Goal: Task Accomplishment & Management: Manage account settings

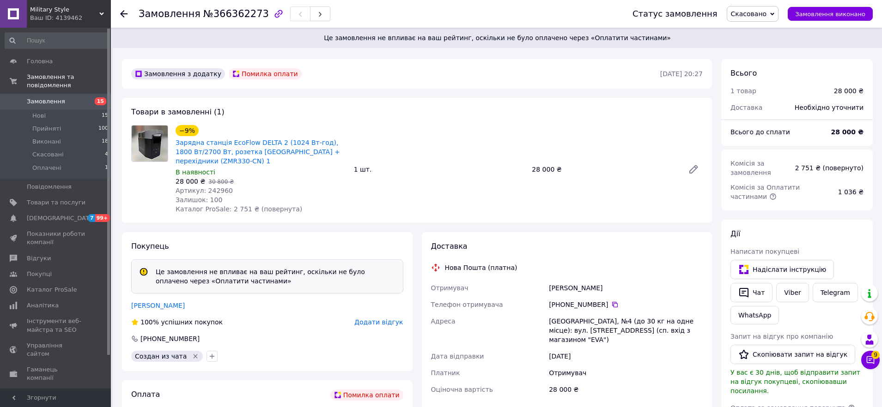
click at [217, 188] on span "Артикул: 242960" at bounding box center [203, 190] width 57 height 7
copy span "242960"
click at [69, 202] on span "Товари та послуги" at bounding box center [56, 203] width 59 height 8
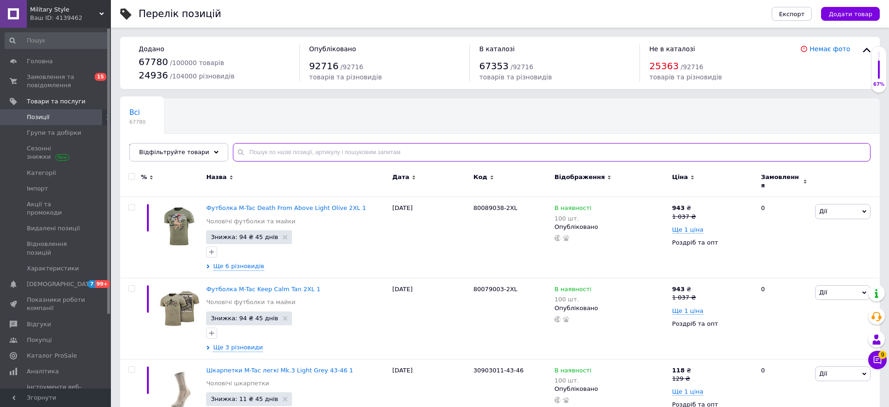
click at [325, 151] on input "text" at bounding box center [551, 152] width 637 height 18
paste input "242960"
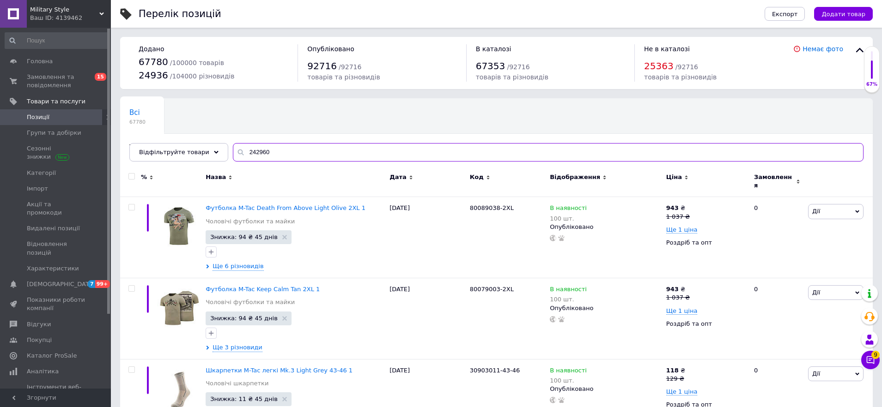
type input "242960"
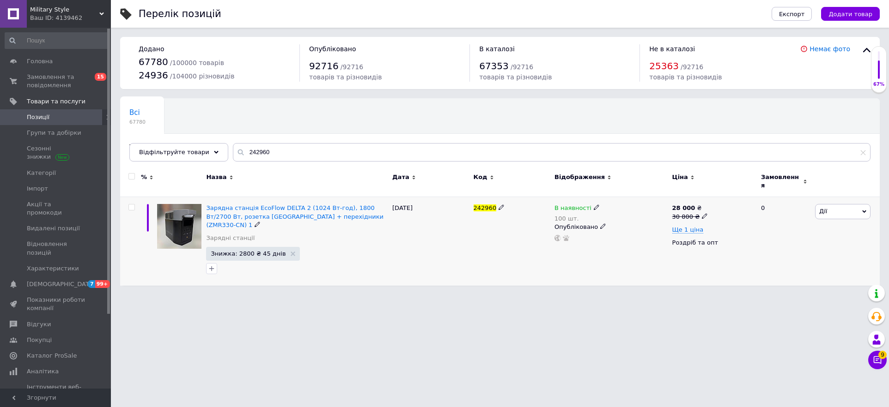
click at [835, 204] on span "Дії" at bounding box center [842, 211] width 55 height 15
drag, startPoint x: 624, startPoint y: 213, endPoint x: 595, endPoint y: 210, distance: 28.8
click at [623, 213] on div "В наявності 100 шт." at bounding box center [610, 213] width 113 height 18
click at [593, 205] on icon at bounding box center [596, 208] width 6 height 6
click at [635, 213] on li "Немає в наявності" at bounding box center [649, 219] width 88 height 13
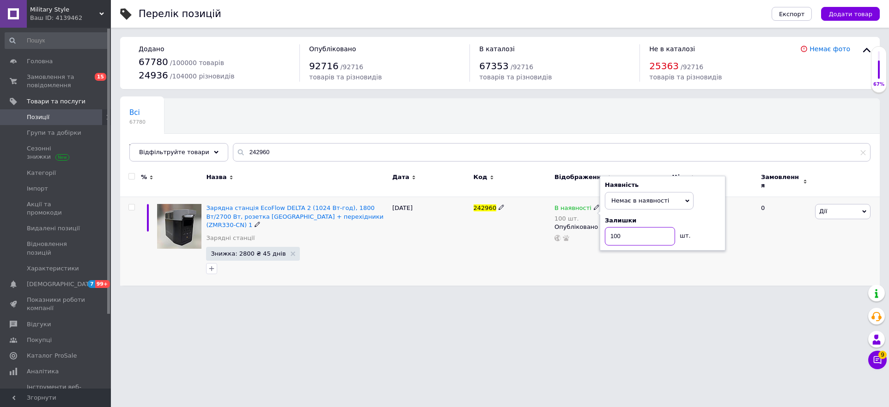
click at [633, 231] on input "100" at bounding box center [640, 236] width 70 height 18
type input "0"
click at [617, 295] on html "Military Style Ваш ID: 4139462 Сайт Military Style Кабінет покупця Перевірити с…" at bounding box center [444, 147] width 889 height 295
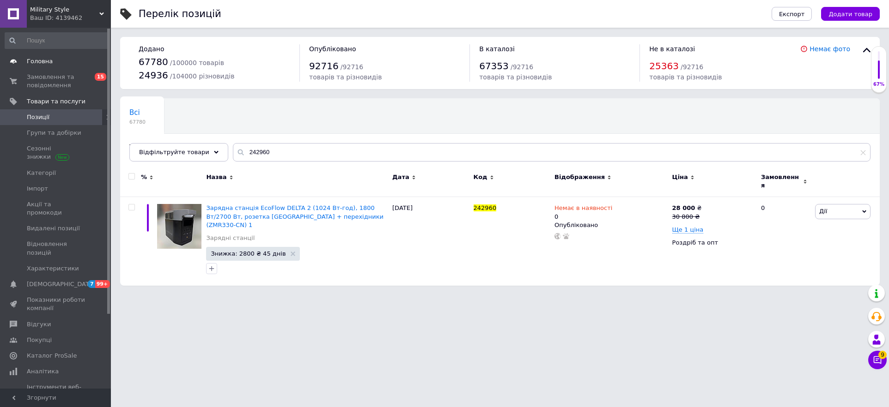
click at [57, 60] on span "Головна" at bounding box center [56, 61] width 59 height 8
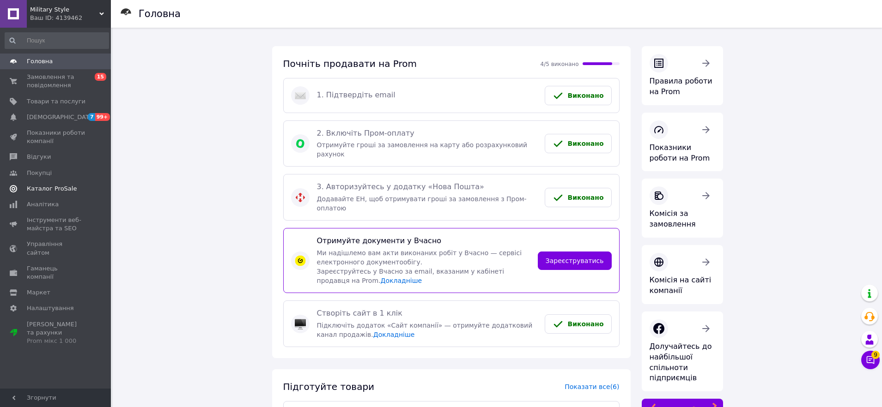
click at [60, 184] on link "Каталог ProSale" at bounding box center [57, 189] width 114 height 16
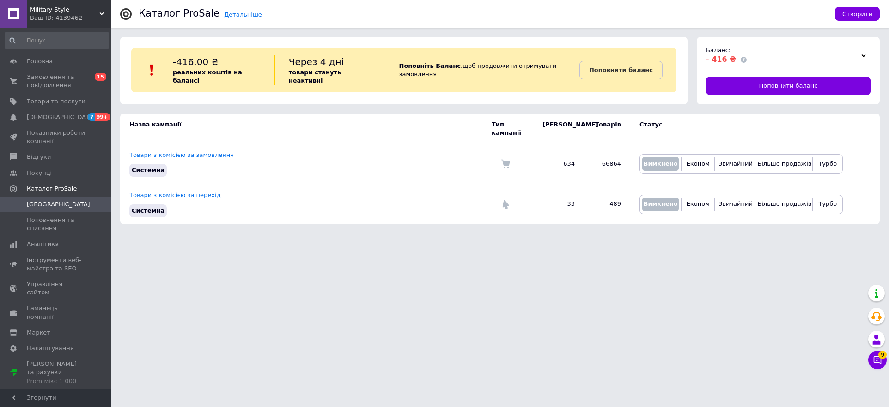
click at [863, 55] on icon at bounding box center [863, 56] width 5 height 5
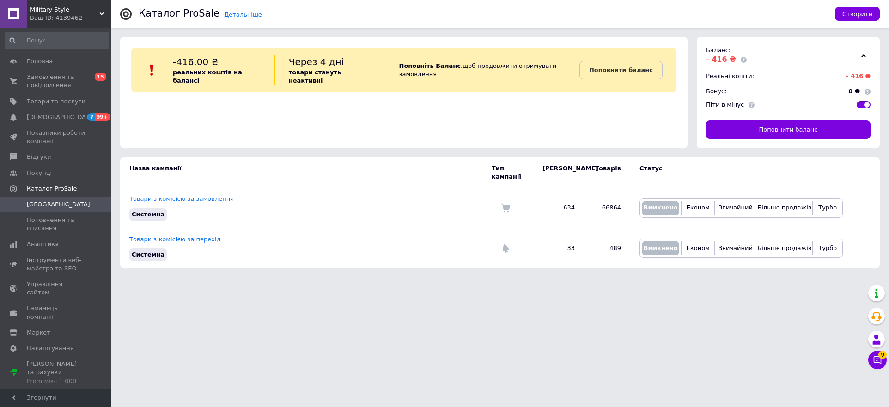
click at [862, 101] on div at bounding box center [863, 105] width 14 height 8
click at [861, 104] on span at bounding box center [863, 104] width 14 height 7
click at [856, 101] on input "checkbox" at bounding box center [853, 98] width 6 height 6
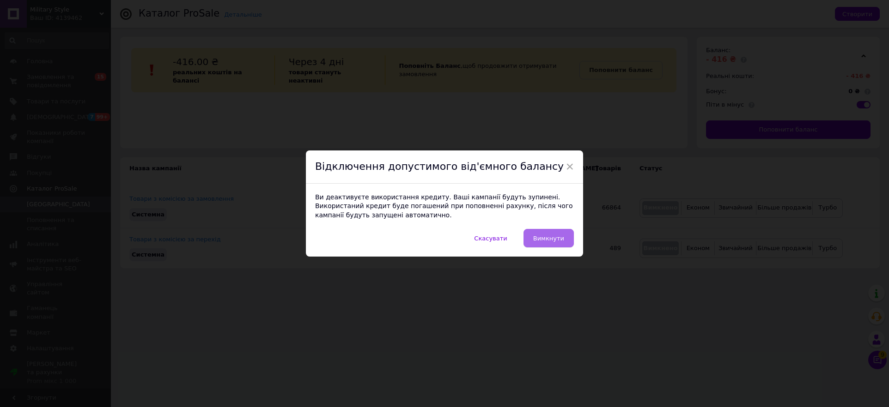
click at [551, 243] on button "Вимкнути" at bounding box center [548, 238] width 50 height 18
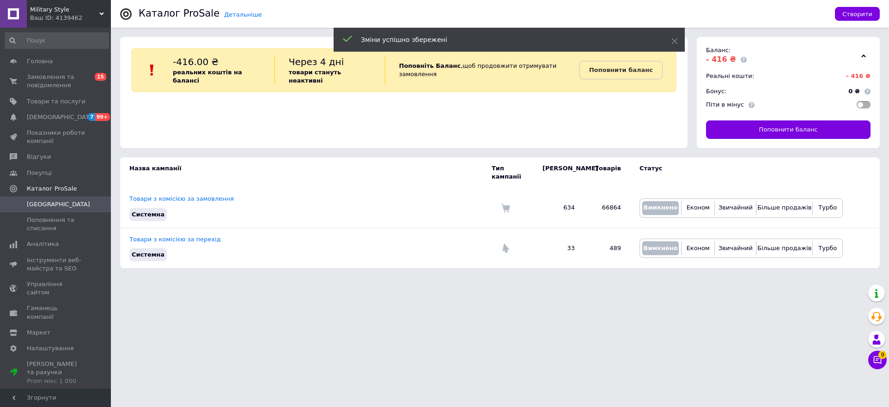
click at [865, 107] on span at bounding box center [863, 104] width 14 height 7
click at [856, 101] on input "checkbox" at bounding box center [853, 98] width 6 height 6
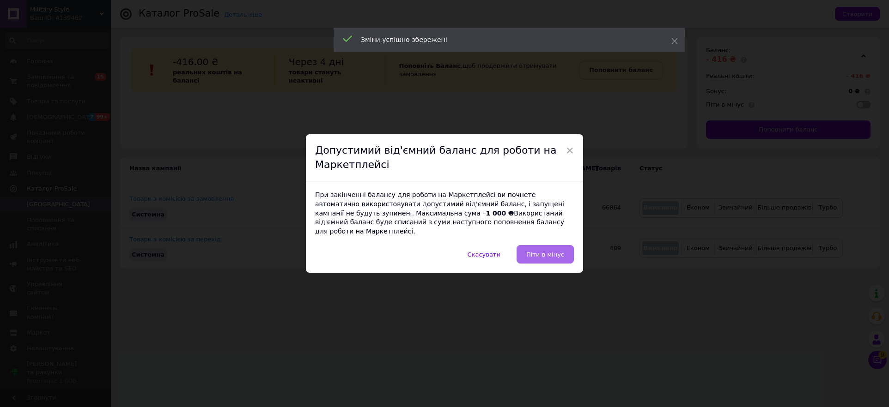
click at [560, 242] on div "× Допустимий від'ємний баланс для роботи на Маркетплейсі При закінченні балансу…" at bounding box center [444, 203] width 277 height 139
click at [562, 246] on button "Піти в мінус" at bounding box center [544, 254] width 57 height 18
checkbox input "true"
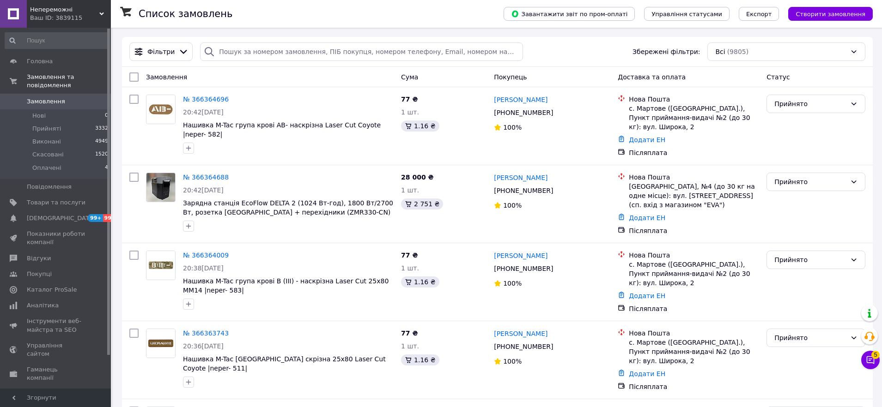
click at [46, 14] on div "Ваш ID: 3839115" at bounding box center [70, 18] width 81 height 8
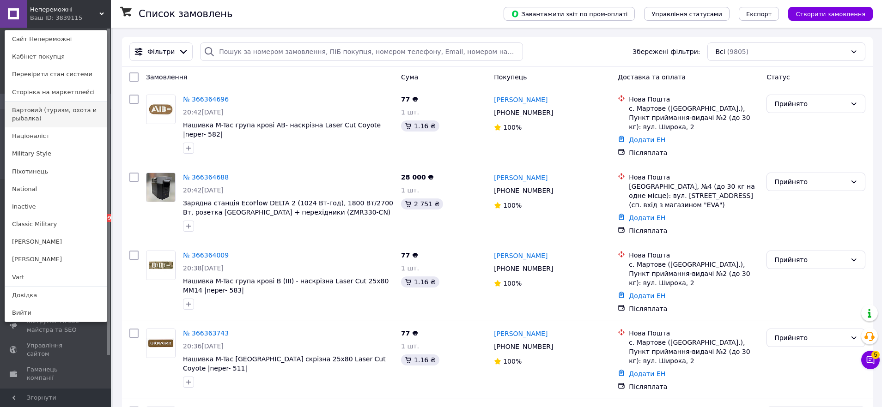
click at [42, 114] on link "Вартовий (туризм, охота и рыбалка)" at bounding box center [56, 115] width 102 height 26
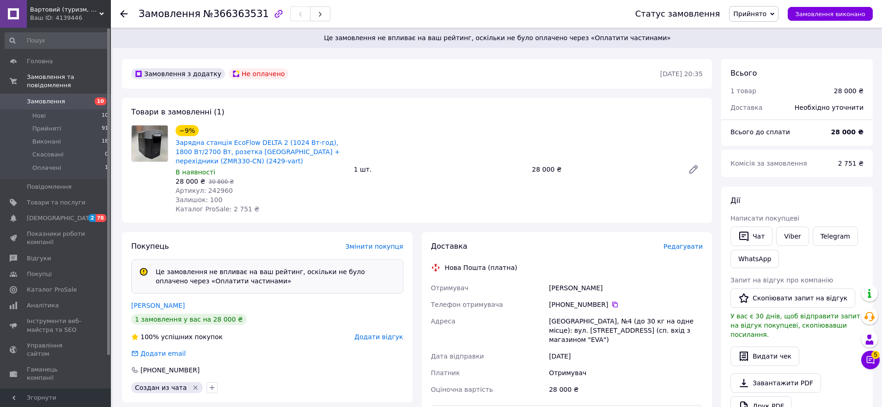
click at [746, 10] on span "Прийнято" at bounding box center [749, 13] width 33 height 7
click at [754, 45] on li "Скасовано" at bounding box center [753, 46] width 48 height 14
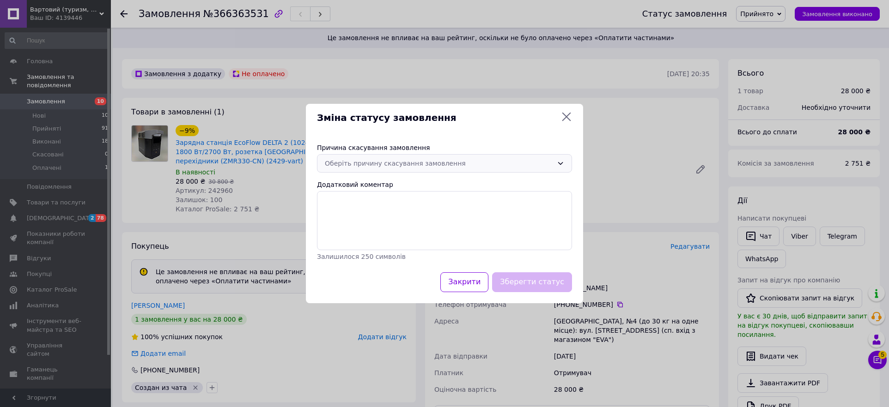
click at [414, 154] on div "Оберіть причину скасування замовлення" at bounding box center [444, 163] width 255 height 18
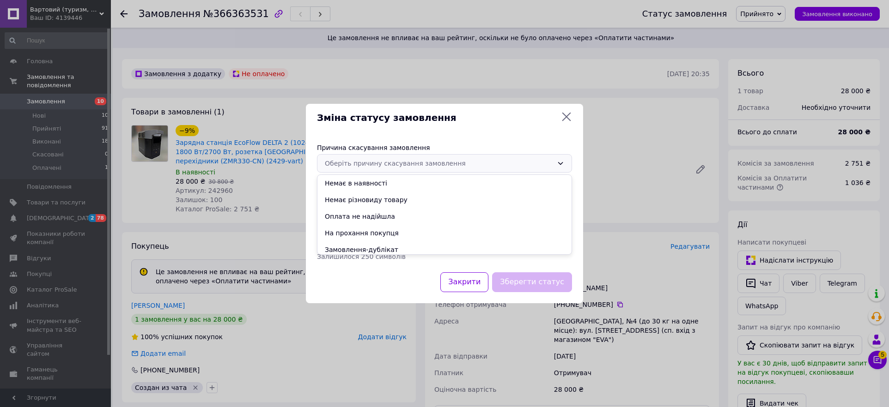
click at [406, 164] on div "Оберіть причину скасування замовлення" at bounding box center [439, 163] width 228 height 10
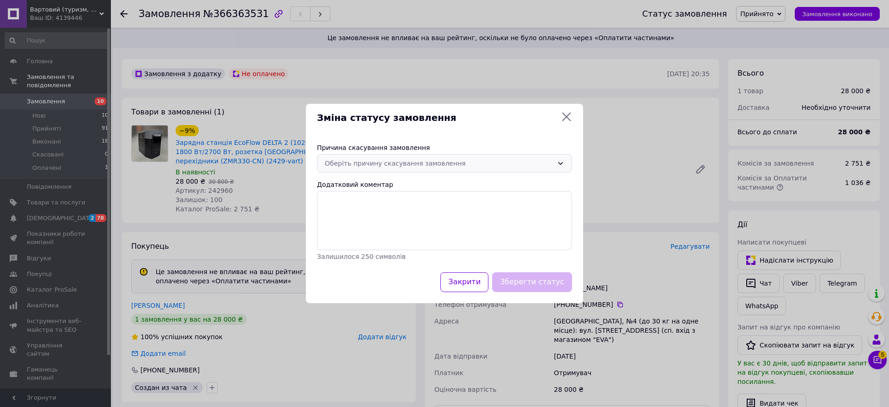
click at [403, 161] on div "Оберіть причину скасування замовлення" at bounding box center [439, 163] width 228 height 10
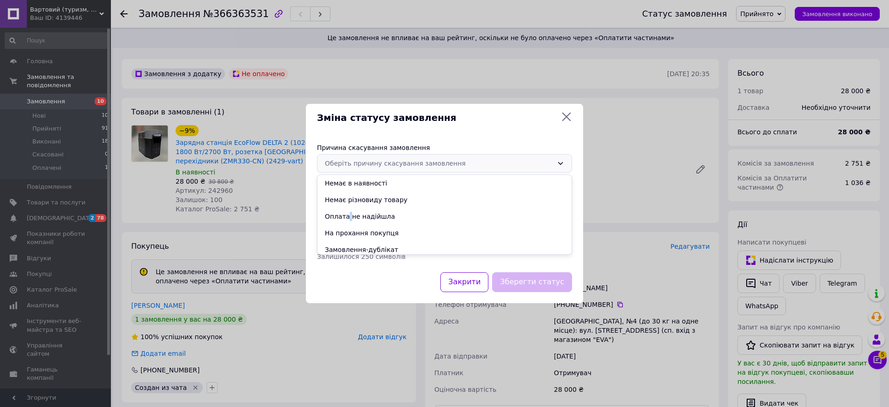
click at [348, 218] on li "Оплата не надійшла" at bounding box center [444, 216] width 254 height 17
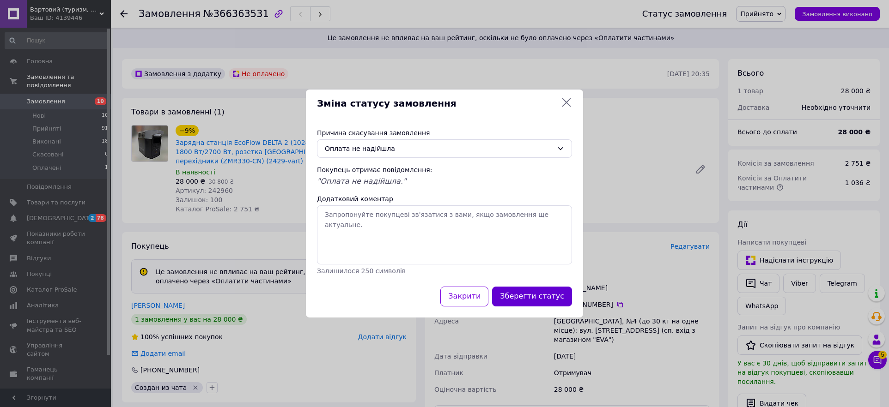
click at [534, 296] on button "Зберегти статус" at bounding box center [532, 297] width 80 height 20
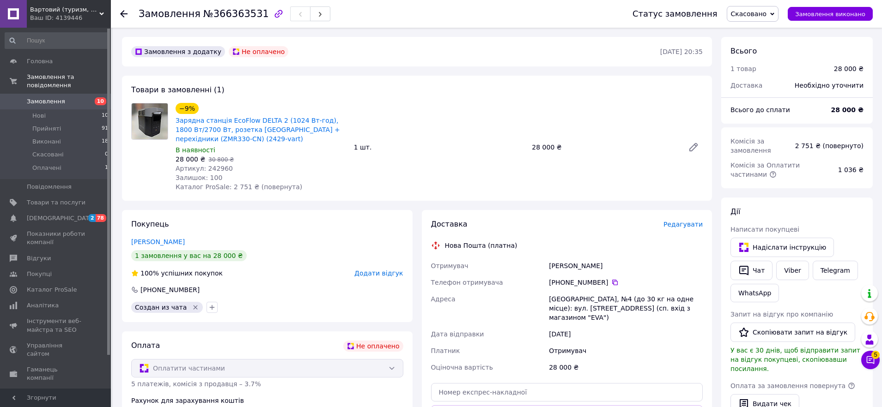
click at [223, 169] on span "Артикул: 242960" at bounding box center [203, 168] width 57 height 7
copy span "242960"
click at [53, 201] on span "Товари та послуги" at bounding box center [56, 203] width 59 height 8
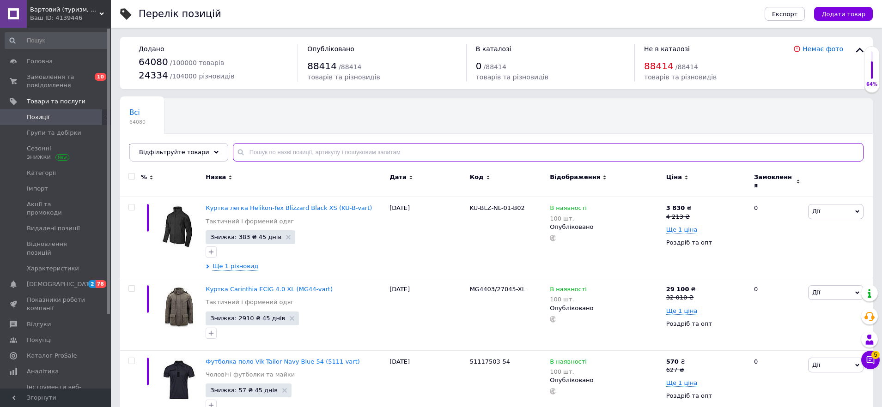
click at [337, 155] on input "text" at bounding box center [548, 152] width 630 height 18
paste input "242960"
type input "242960"
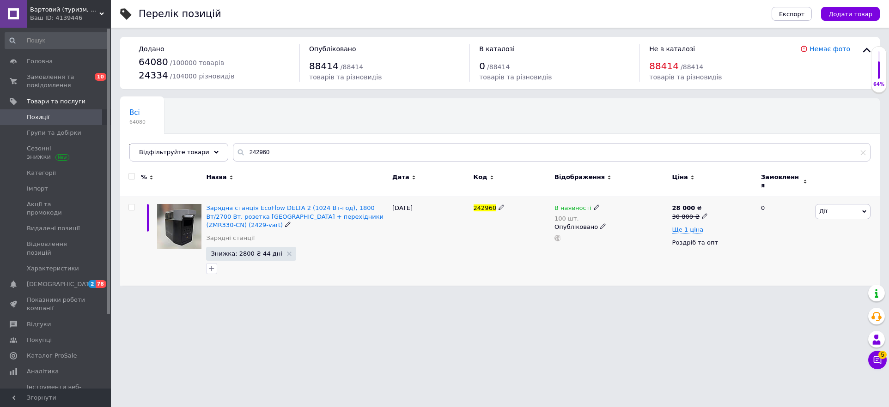
click at [596, 204] on span at bounding box center [596, 207] width 6 height 6
click at [627, 214] on li "Немає в наявності" at bounding box center [649, 219] width 88 height 13
click at [630, 232] on input "100" at bounding box center [640, 236] width 70 height 18
type input "0"
click at [494, 290] on html "Вартовий (туризм, полювання та рибалка) Ваш ID: 4139446 Сайт Вартовий (туризм, …" at bounding box center [444, 147] width 889 height 295
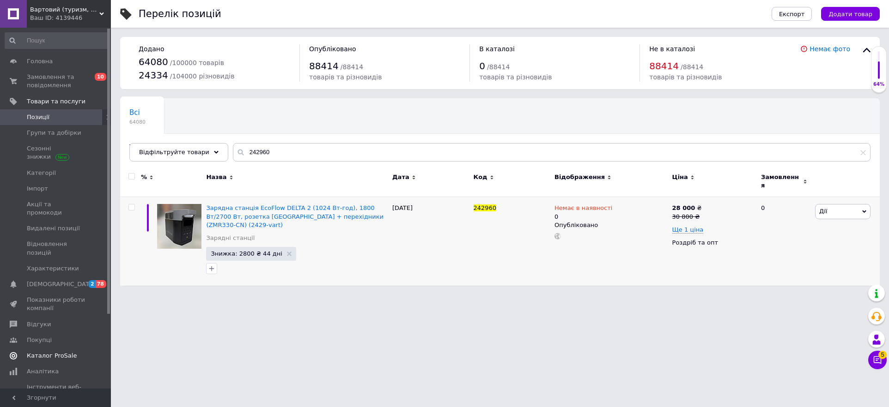
click at [56, 348] on link "Каталог ProSale" at bounding box center [57, 356] width 114 height 16
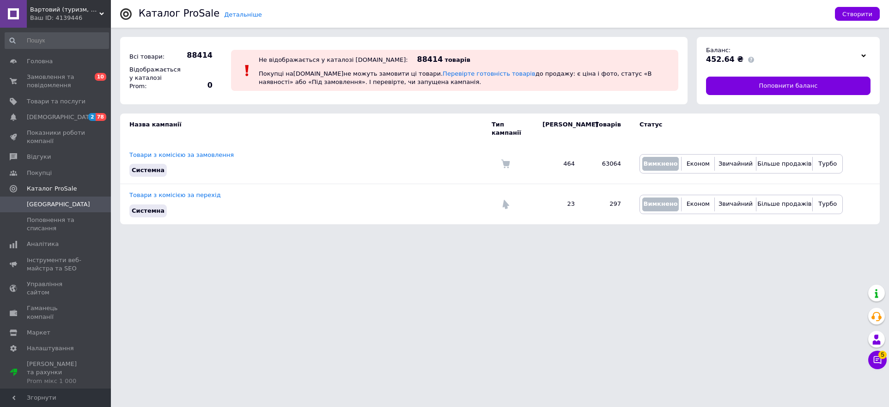
click at [862, 53] on div at bounding box center [863, 55] width 14 height 13
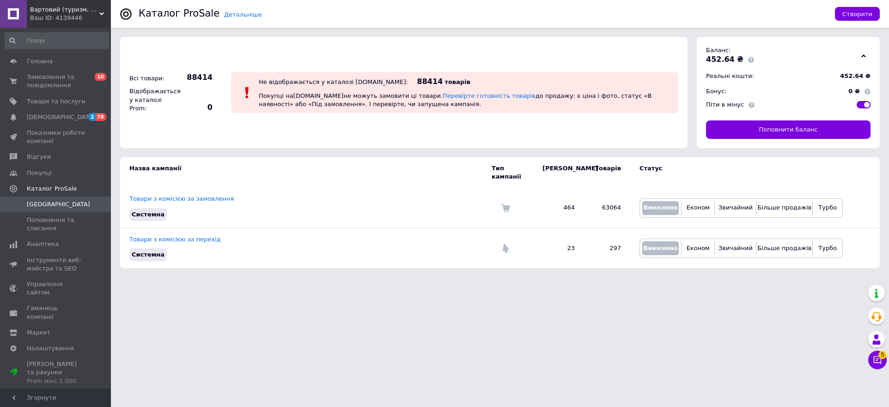
click at [859, 108] on span at bounding box center [863, 104] width 14 height 7
click at [856, 101] on input "checkbox" at bounding box center [853, 98] width 6 height 6
checkbox input "true"
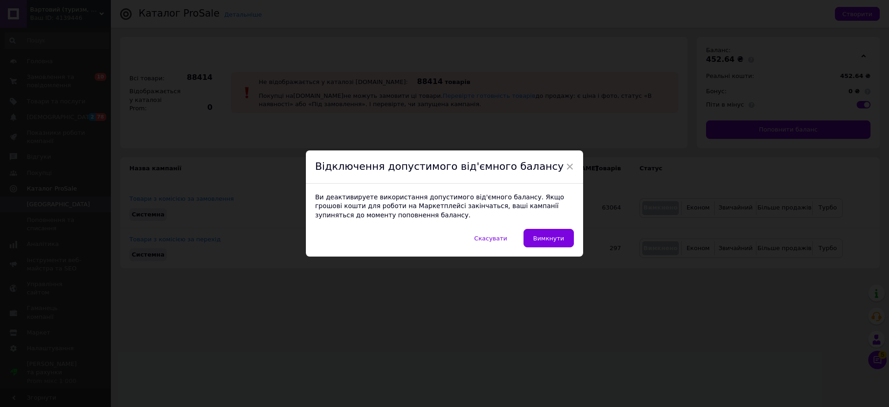
click at [861, 108] on div "× Відключення допустимого від'ємного балансу Ви деактивируете використання допу…" at bounding box center [444, 203] width 889 height 407
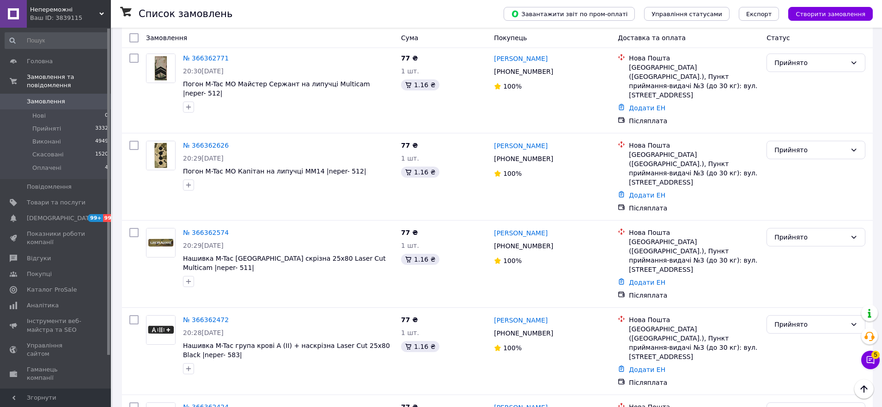
scroll to position [580, 0]
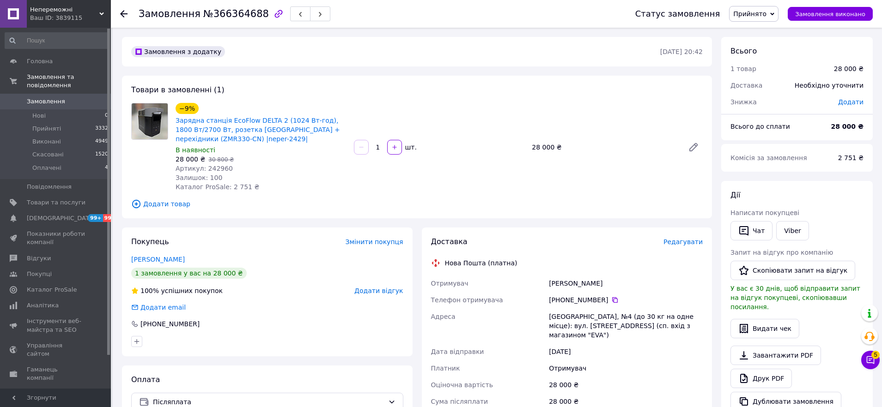
click at [364, 108] on div "−9% Зарядна станція EcoFlow DELTA 2 (1024 Вт-год), 1800 Вт/2700 Вт, розетка [GE…" at bounding box center [439, 147] width 534 height 92
click at [757, 9] on span "Прийнято" at bounding box center [753, 14] width 49 height 16
click at [752, 48] on li "Скасовано" at bounding box center [753, 46] width 48 height 14
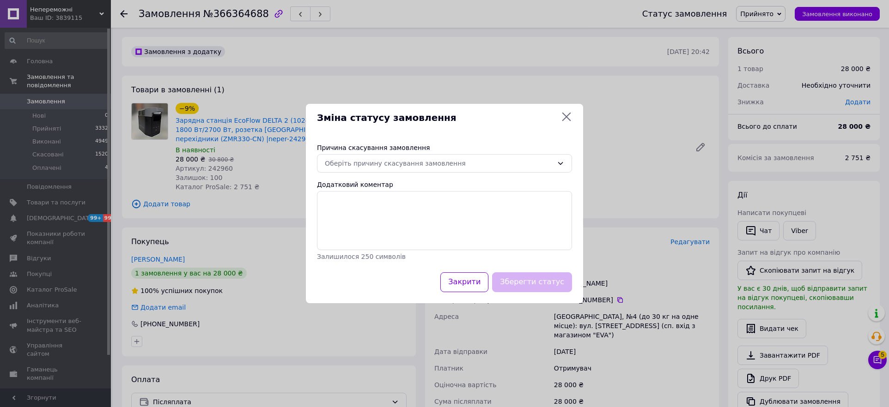
click at [421, 151] on div "Причина скасування замовлення" at bounding box center [444, 147] width 255 height 9
click at [418, 159] on div "Оберіть причину скасування замовлення" at bounding box center [439, 163] width 228 height 10
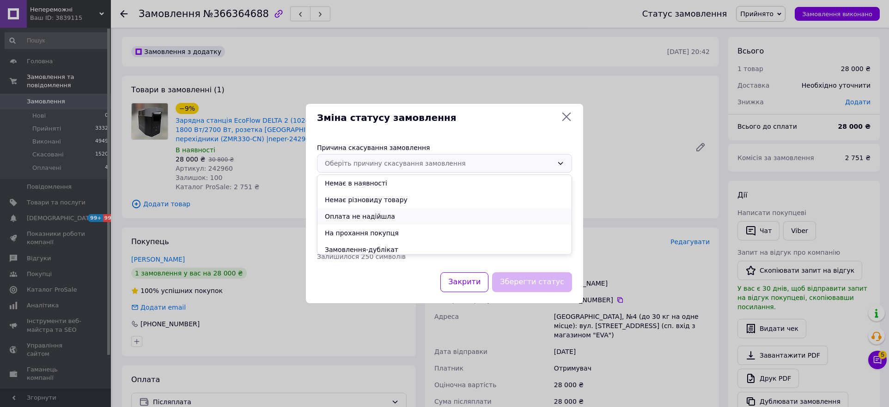
click at [367, 212] on li "Оплата не надійшла" at bounding box center [444, 216] width 254 height 17
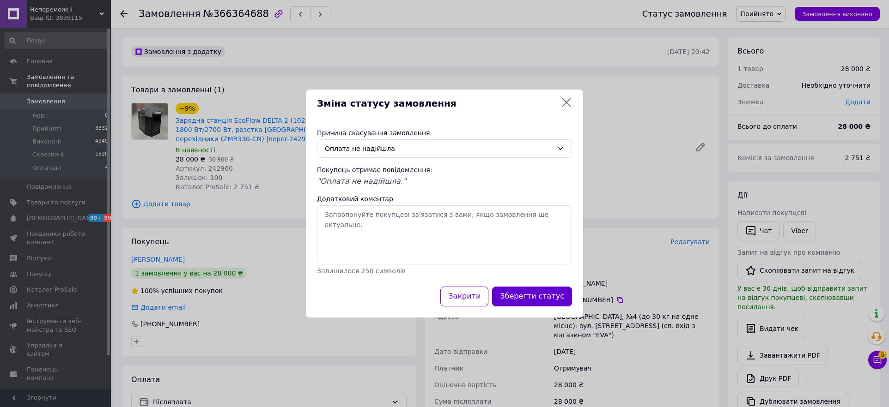
click at [547, 295] on button "Зберегти статус" at bounding box center [532, 297] width 80 height 20
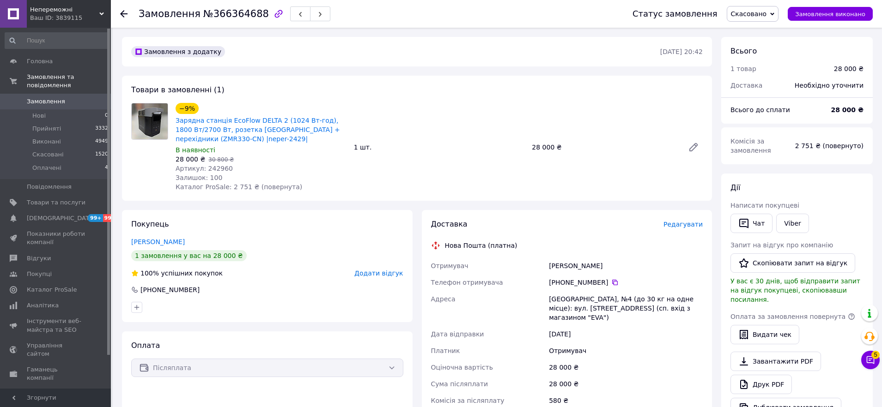
click at [222, 167] on span "Артикул: 242960" at bounding box center [203, 168] width 57 height 7
copy span "242960"
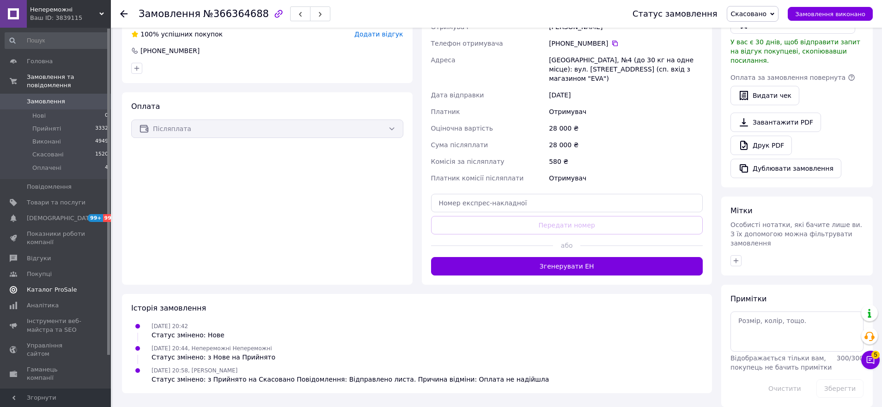
click at [60, 284] on link "Каталог ProSale" at bounding box center [57, 290] width 114 height 16
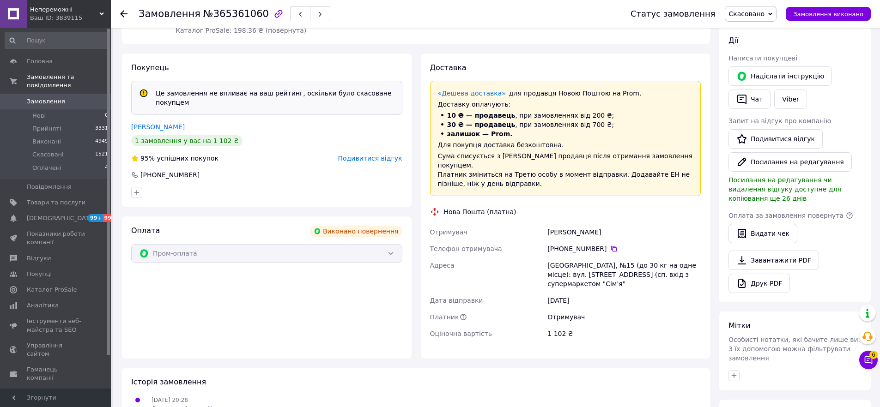
scroll to position [363, 0]
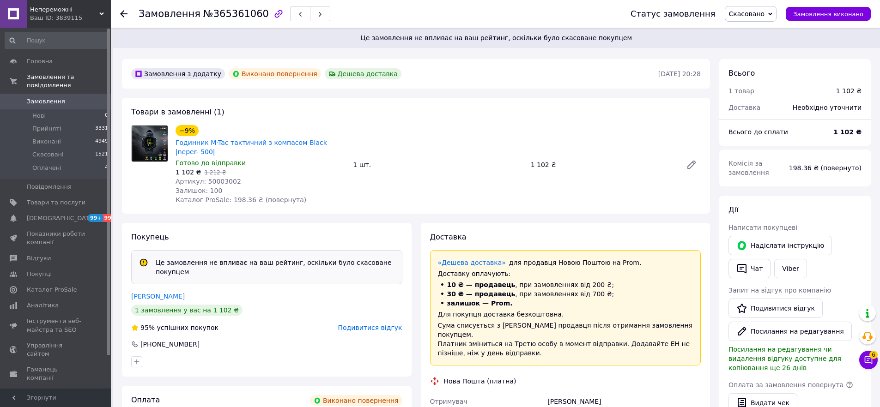
scroll to position [363, 0]
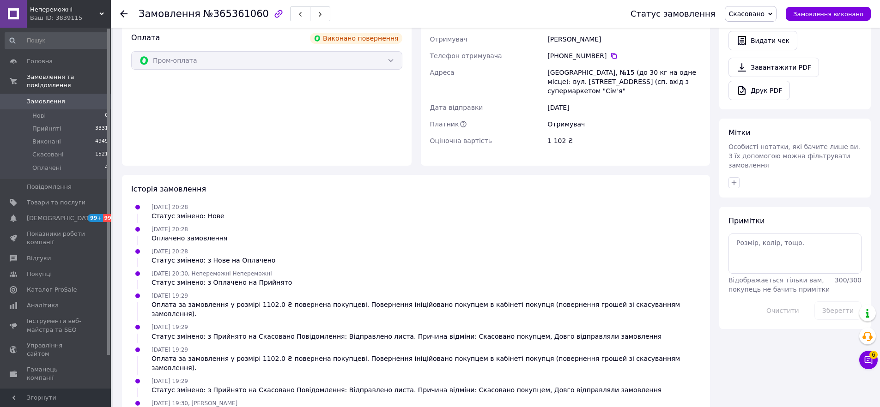
click at [201, 407] on link "відгук" at bounding box center [196, 412] width 21 height 7
click at [203, 407] on link "відгук" at bounding box center [196, 412] width 21 height 7
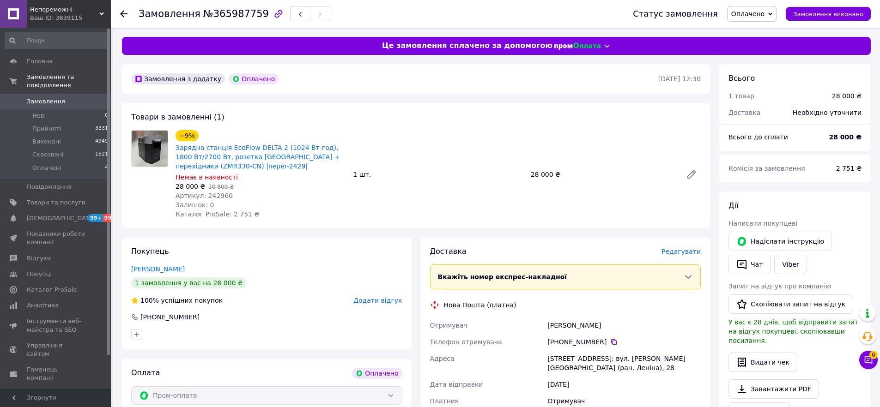
click at [386, 127] on div "Товари в замовленні (1) −9% Зарядна станція EcoFlow DELTA 2 (1024 Вт-год), 1800…" at bounding box center [416, 165] width 588 height 125
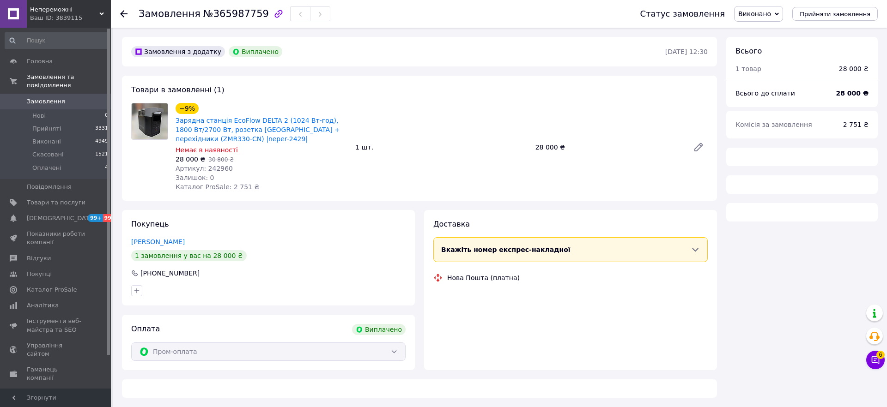
click at [753, 14] on span "Виконано" at bounding box center [754, 13] width 33 height 7
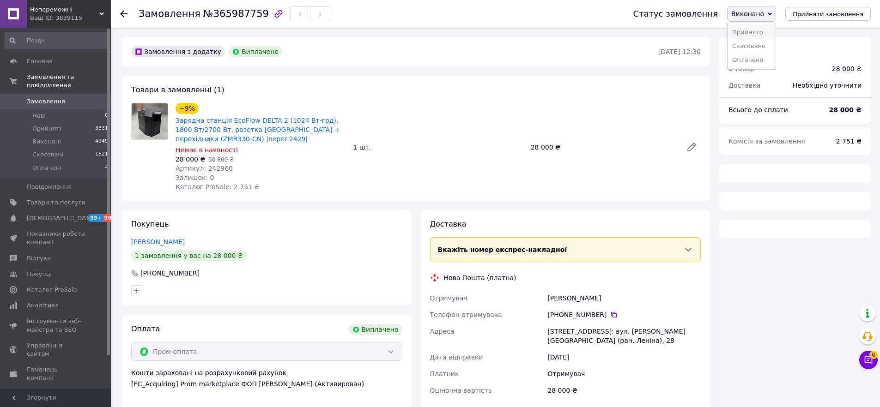
click at [746, 31] on li "Прийнято" at bounding box center [751, 32] width 48 height 14
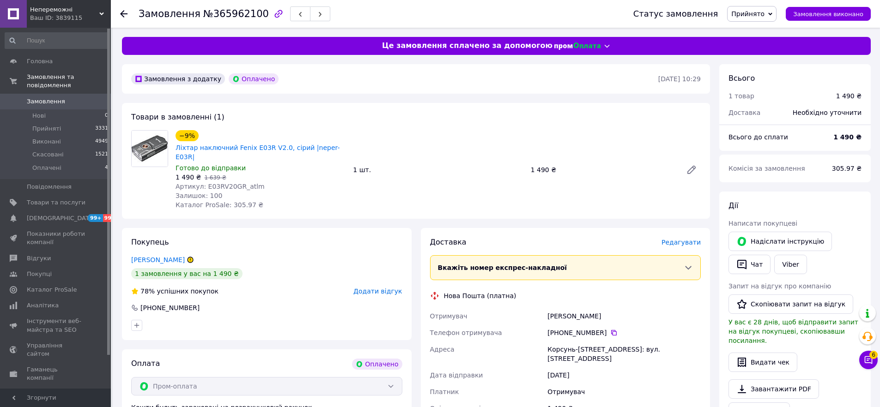
click at [243, 16] on span "№365962100" at bounding box center [236, 13] width 66 height 11
copy span "365962100"
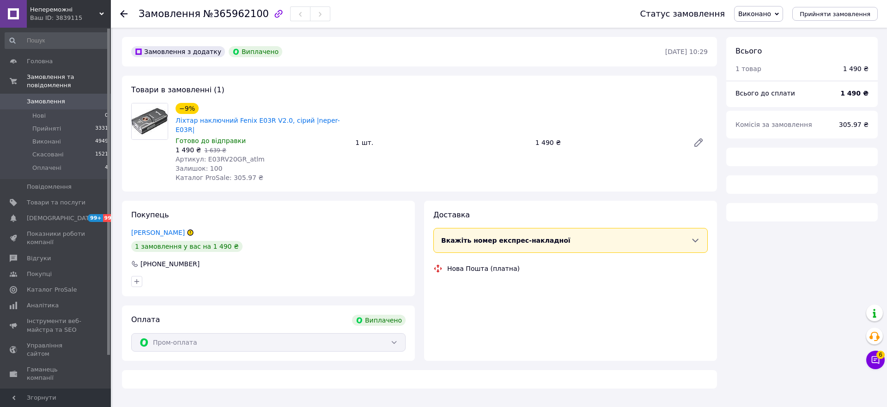
click at [751, 14] on span "Виконано" at bounding box center [754, 13] width 33 height 7
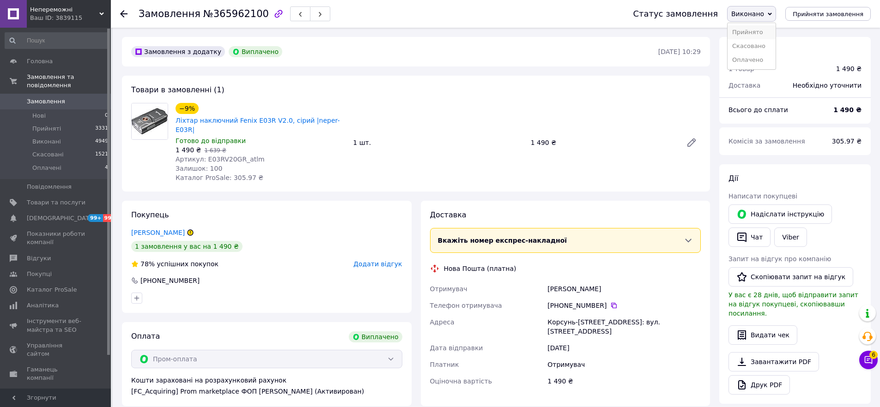
click at [750, 27] on li "Прийнято" at bounding box center [751, 32] width 48 height 14
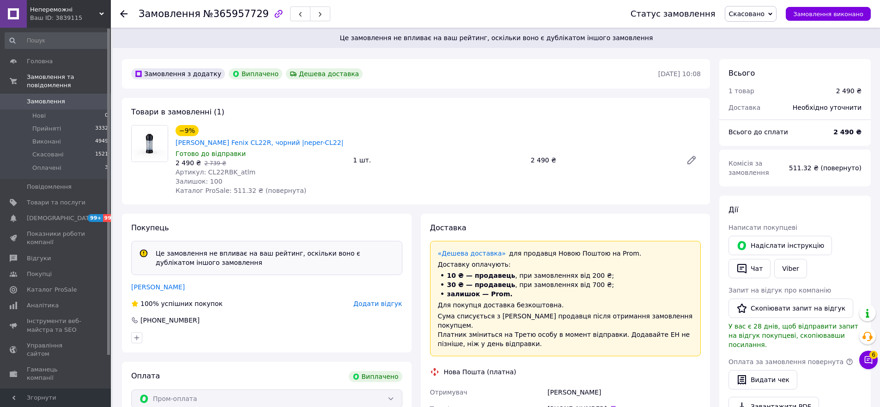
scroll to position [13, 0]
click at [221, 18] on span "№365957729" at bounding box center [236, 13] width 66 height 11
copy span "365957729"
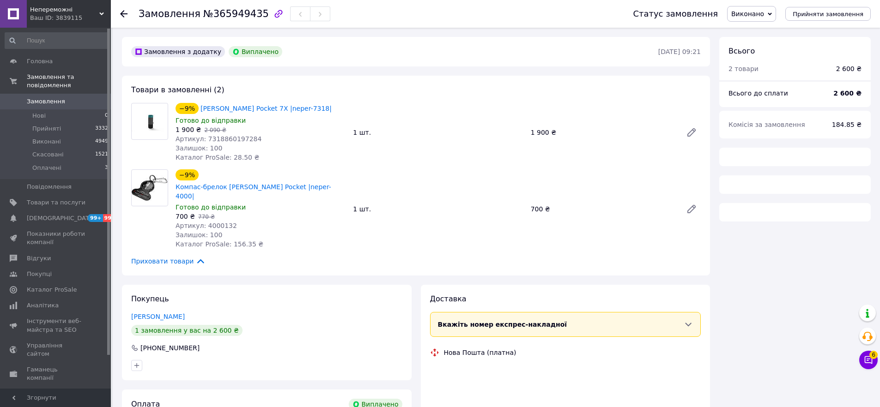
click at [764, 14] on span "Виконано" at bounding box center [747, 13] width 33 height 7
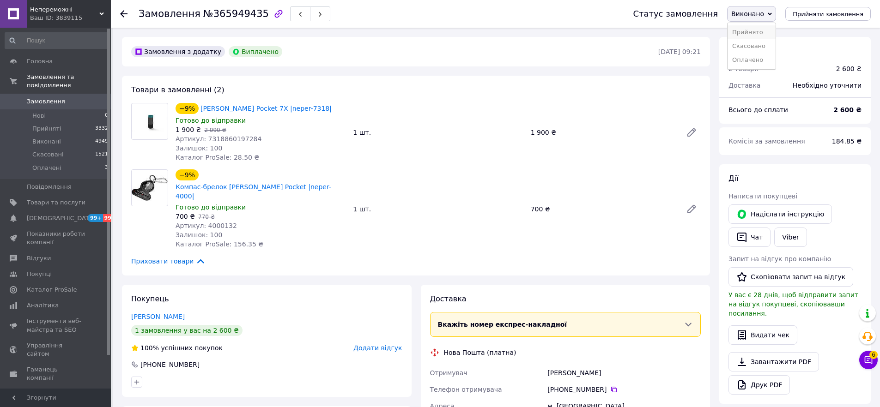
click at [761, 27] on li "Прийнято" at bounding box center [751, 32] width 48 height 14
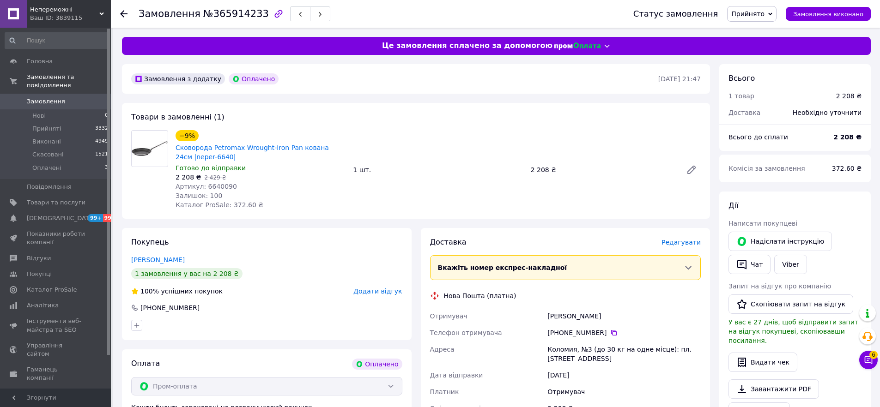
click at [221, 18] on span "№365914233" at bounding box center [236, 13] width 66 height 11
copy span "365914233"
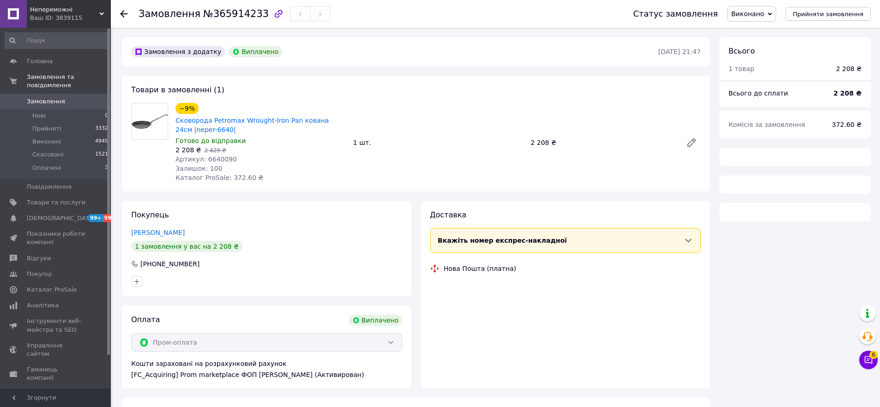
click at [760, 18] on span "Виконано" at bounding box center [751, 14] width 49 height 16
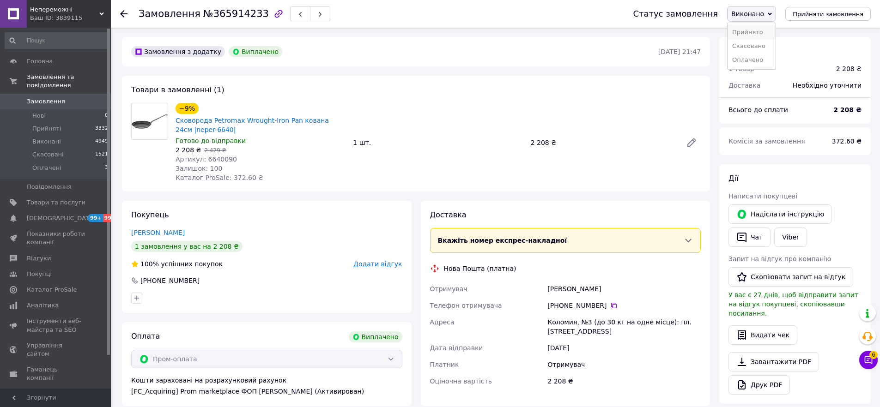
click at [753, 28] on li "Прийнято" at bounding box center [751, 32] width 48 height 14
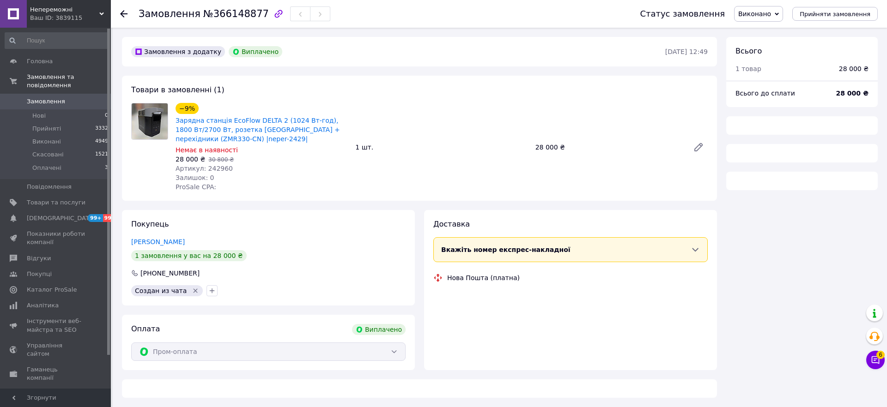
click at [764, 14] on span "Виконано" at bounding box center [754, 13] width 33 height 7
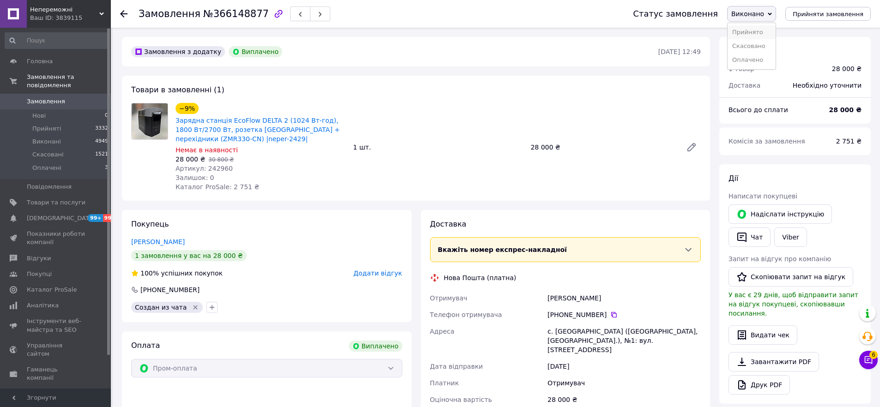
click at [763, 29] on li "Прийнято" at bounding box center [751, 32] width 48 height 14
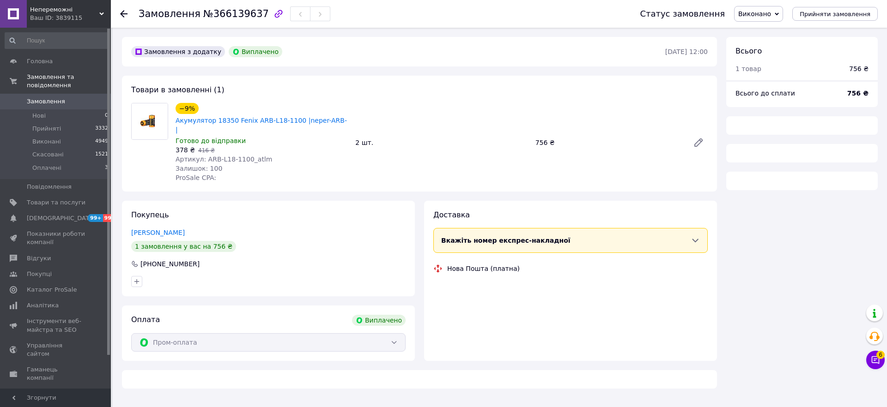
click at [771, 11] on span "Виконано" at bounding box center [754, 13] width 33 height 7
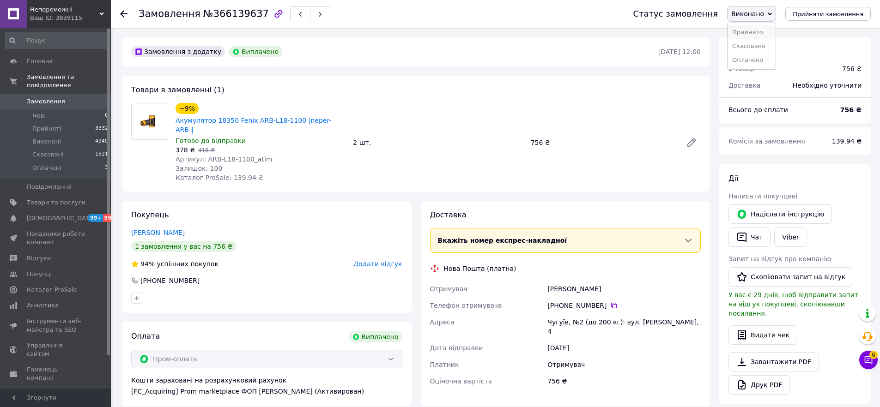
click at [761, 28] on li "Прийнято" at bounding box center [751, 32] width 48 height 14
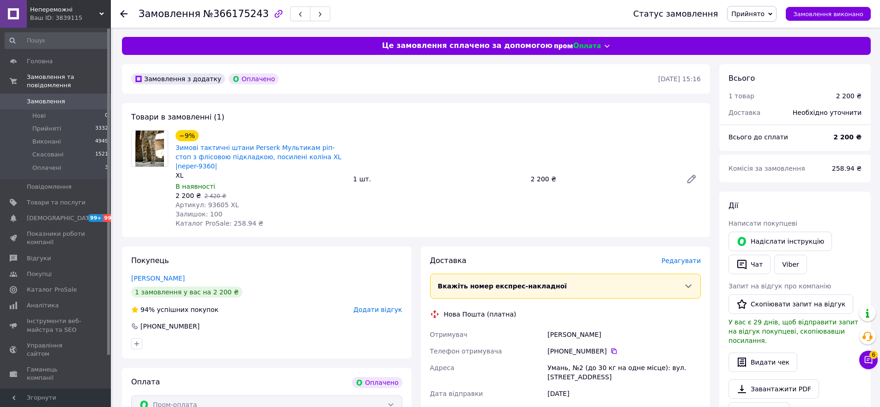
click at [234, 14] on span "№366175243" at bounding box center [236, 13] width 66 height 11
copy span "366175243"
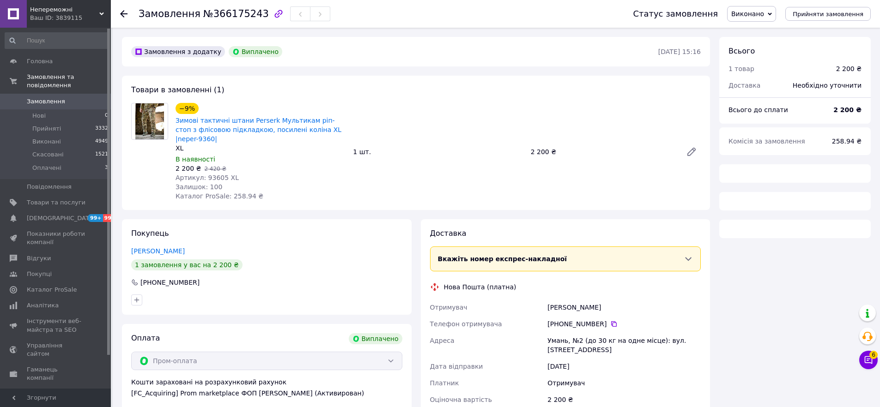
click at [764, 12] on span "Виконано" at bounding box center [747, 13] width 33 height 7
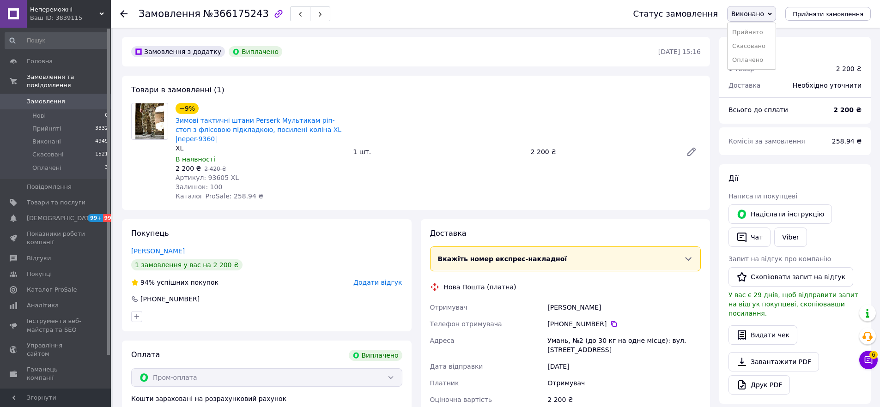
click at [761, 24] on ul "Прийнято Скасовано Оплачено" at bounding box center [751, 46] width 49 height 47
click at [756, 21] on span "Виконано" at bounding box center [751, 14] width 49 height 16
click at [749, 36] on li "Прийнято" at bounding box center [751, 32] width 48 height 14
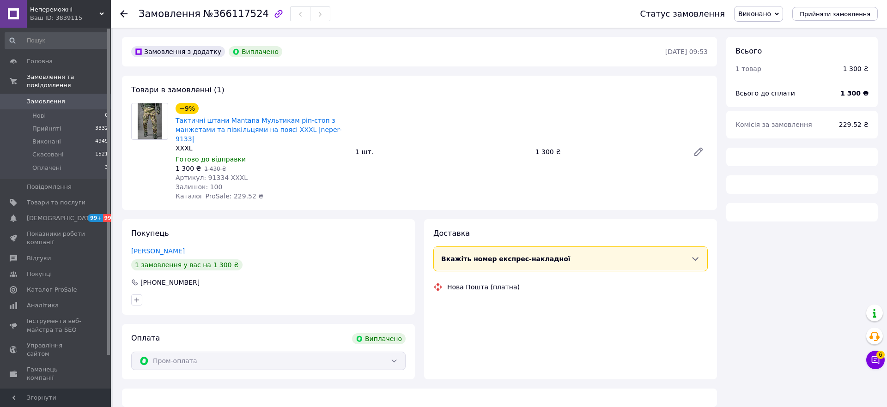
click at [771, 12] on span "Виконано" at bounding box center [754, 13] width 33 height 7
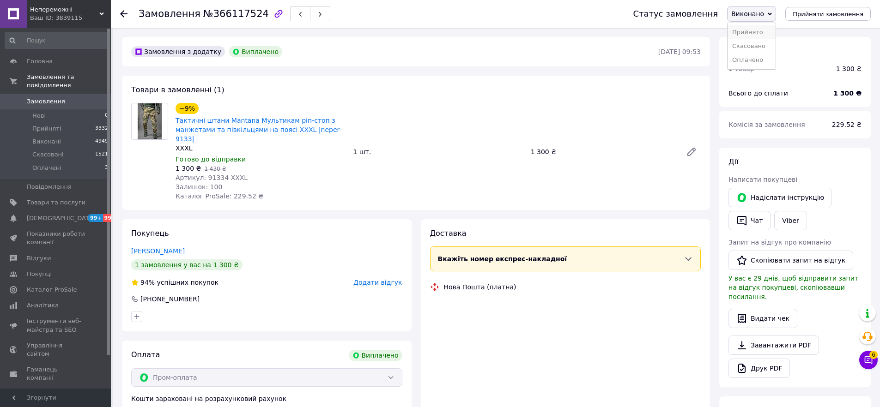
click at [760, 31] on li "Прийнято" at bounding box center [751, 32] width 48 height 14
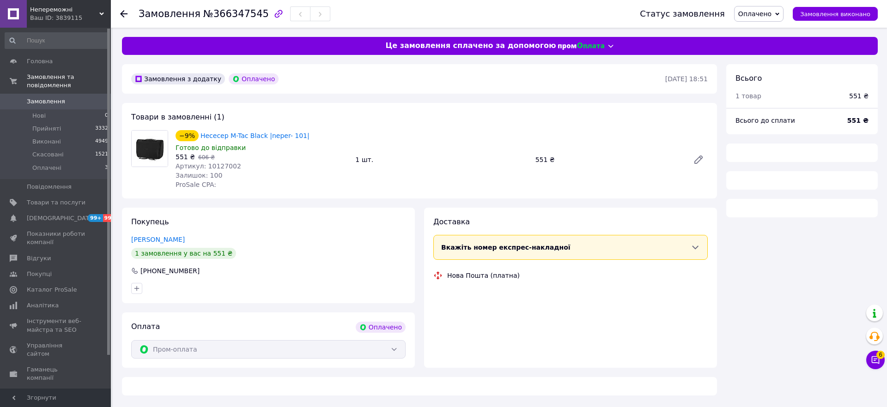
click at [748, 13] on span "Оплачено" at bounding box center [754, 13] width 33 height 7
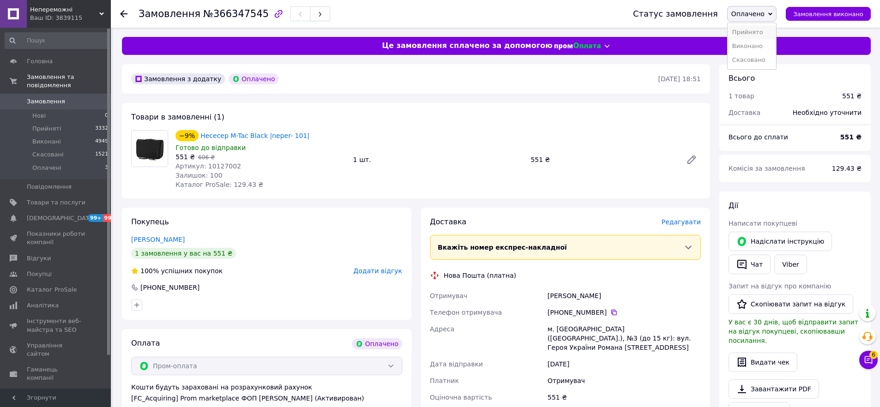
click at [752, 28] on li "Прийнято" at bounding box center [751, 32] width 48 height 14
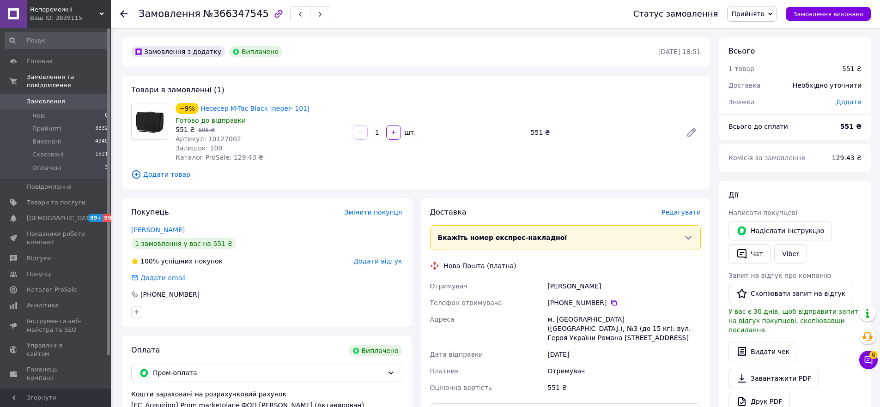
click at [70, 6] on span "Непереможні" at bounding box center [64, 10] width 69 height 8
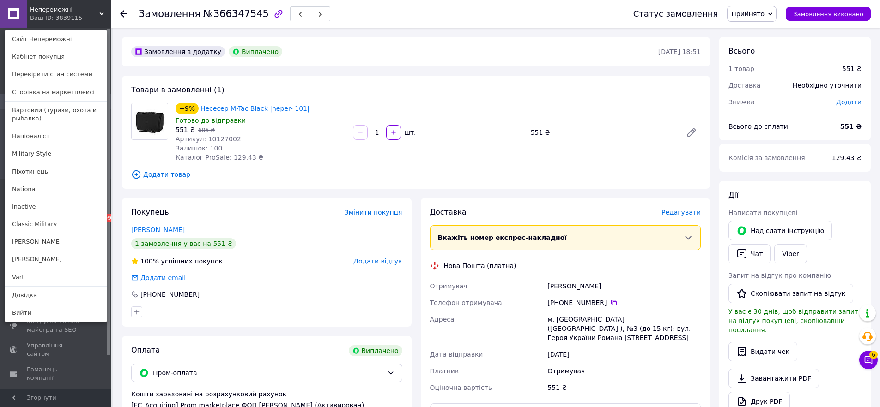
drag, startPoint x: 41, startPoint y: 112, endPoint x: 40, endPoint y: 81, distance: 31.0
click at [41, 111] on link "Вартовий (туризм, охота и рыбалка)" at bounding box center [56, 115] width 102 height 26
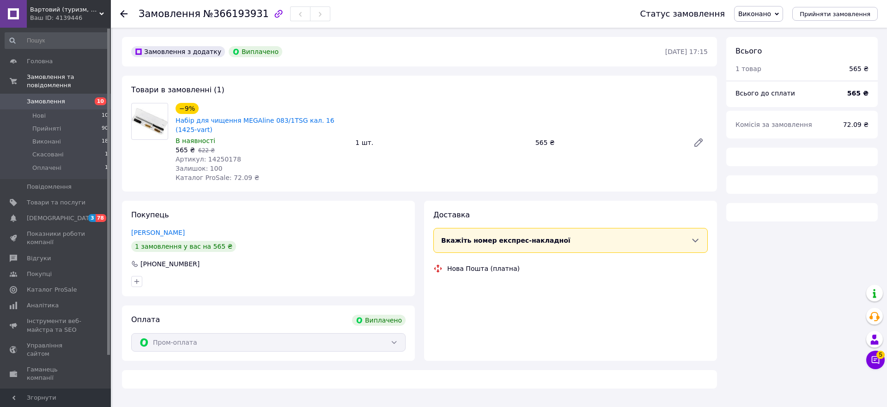
click at [760, 11] on span "Виконано" at bounding box center [754, 13] width 33 height 7
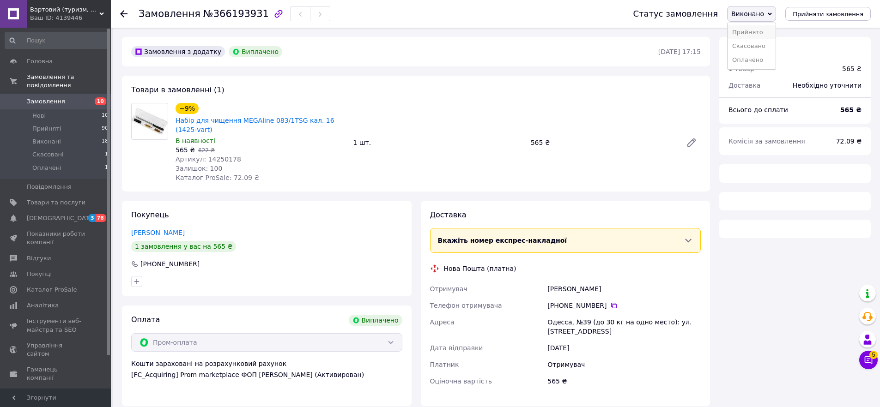
click at [756, 29] on li "Прийнято" at bounding box center [751, 32] width 48 height 14
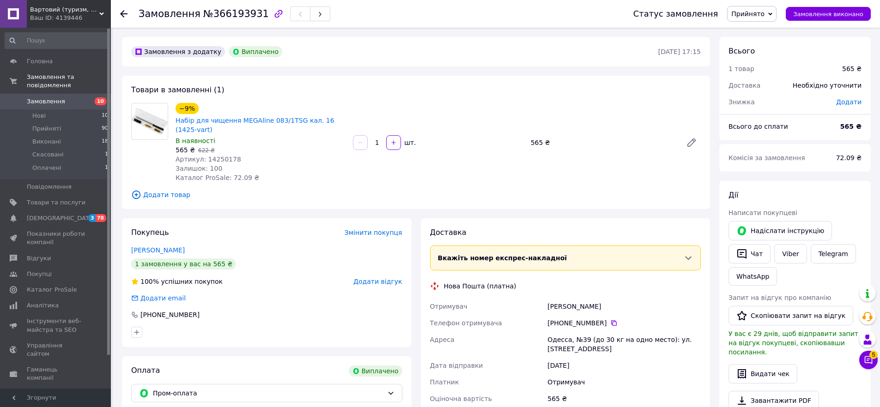
click at [55, 4] on div "Вартовий (туризм, полювання та рибалка) Ваш ID: 4139446" at bounding box center [69, 14] width 84 height 28
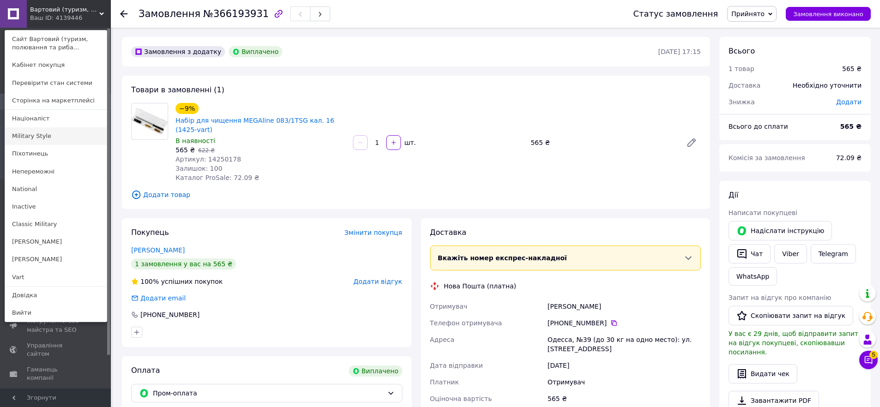
click at [73, 140] on link "Military Style" at bounding box center [56, 136] width 102 height 18
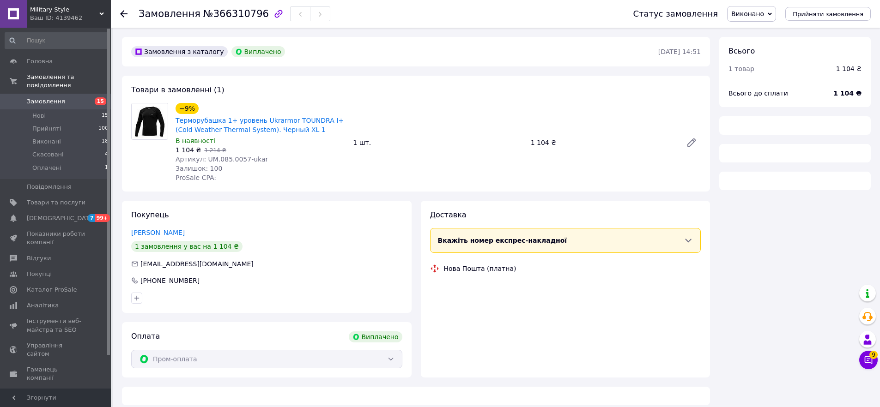
click at [760, 15] on span "Виконано" at bounding box center [747, 13] width 33 height 7
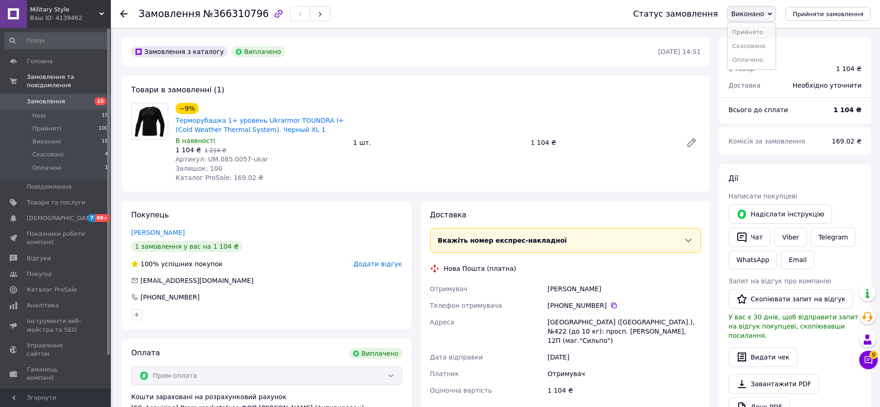
click at [754, 29] on li "Прийнято" at bounding box center [751, 32] width 48 height 14
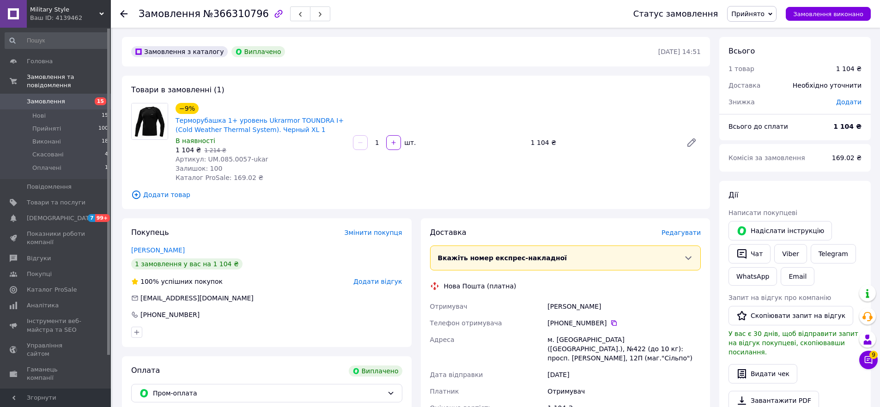
click at [60, 15] on div "Ваш ID: 4139462" at bounding box center [70, 18] width 81 height 8
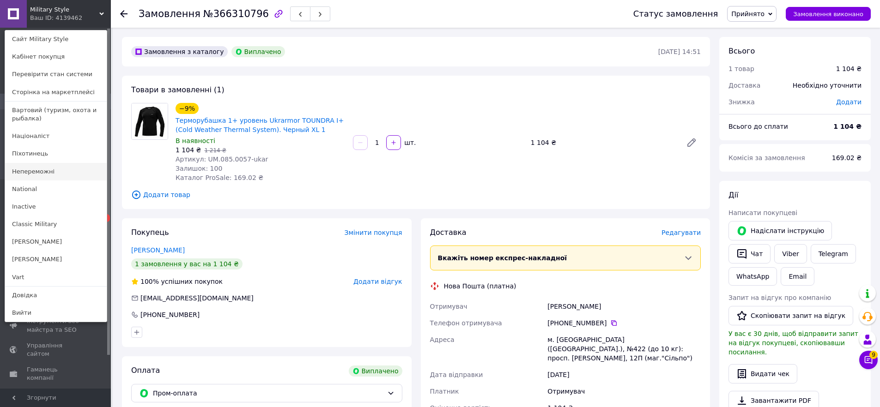
click at [46, 172] on link "Непереможні" at bounding box center [56, 172] width 102 height 18
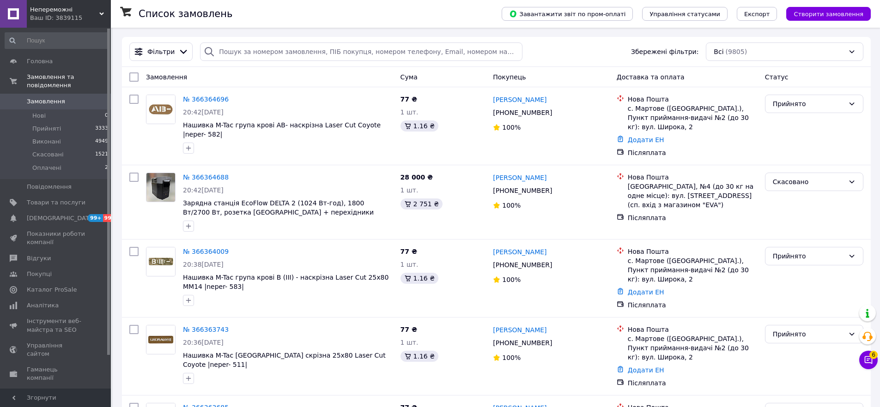
click at [77, 14] on div "Ваш ID: 3839115" at bounding box center [70, 18] width 81 height 8
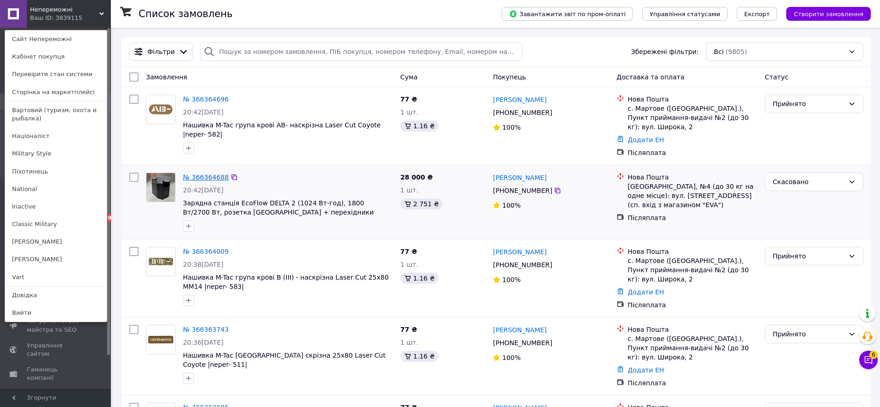
click at [211, 177] on link "№ 366364688" at bounding box center [206, 177] width 46 height 7
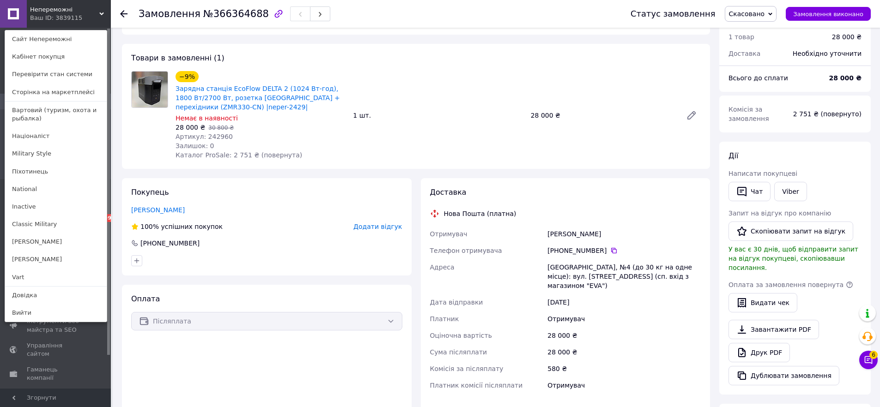
scroll to position [144, 0]
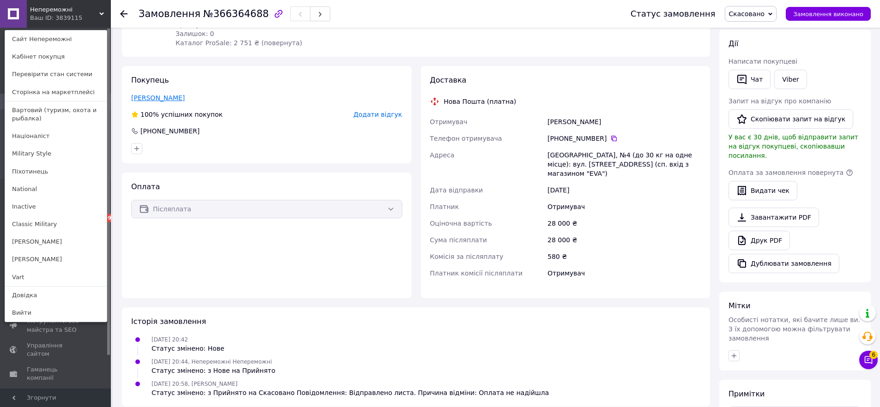
click at [160, 97] on link "[PERSON_NAME]" at bounding box center [158, 97] width 54 height 7
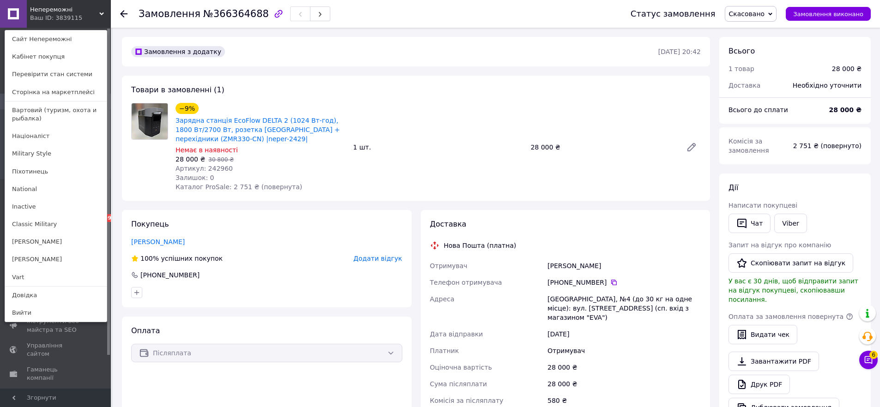
click at [69, 16] on div "Ваш ID: 3839115" at bounding box center [49, 18] width 39 height 8
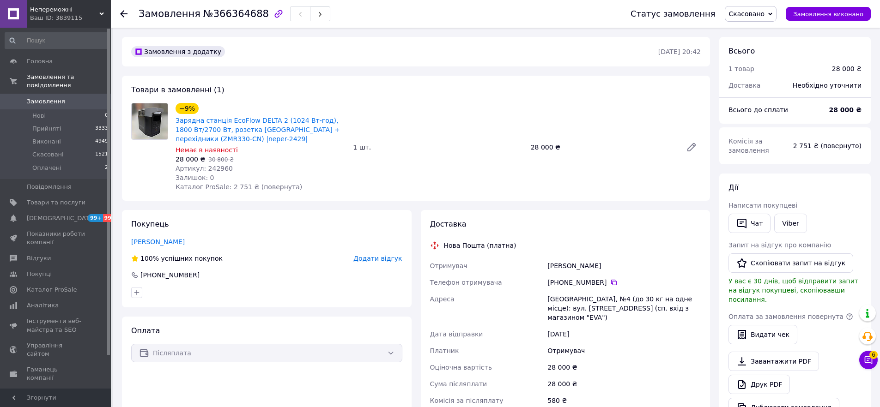
click at [76, 14] on div "Ваш ID: 3839115" at bounding box center [70, 18] width 81 height 8
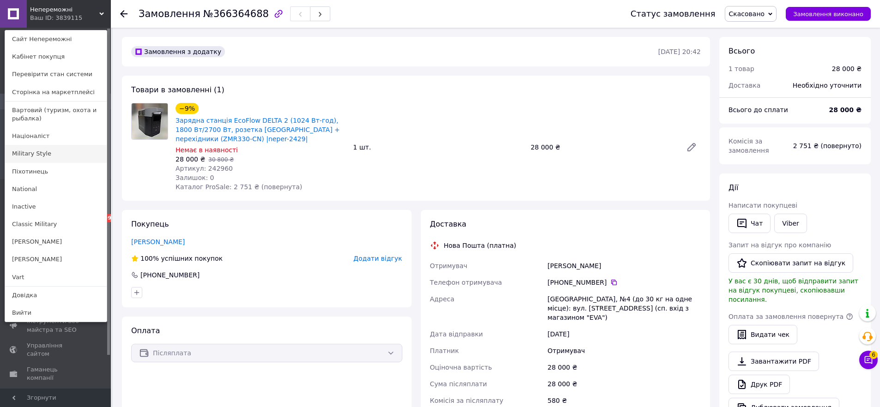
click at [49, 151] on link "Military Style" at bounding box center [56, 154] width 102 height 18
